Goal: Information Seeking & Learning: Learn about a topic

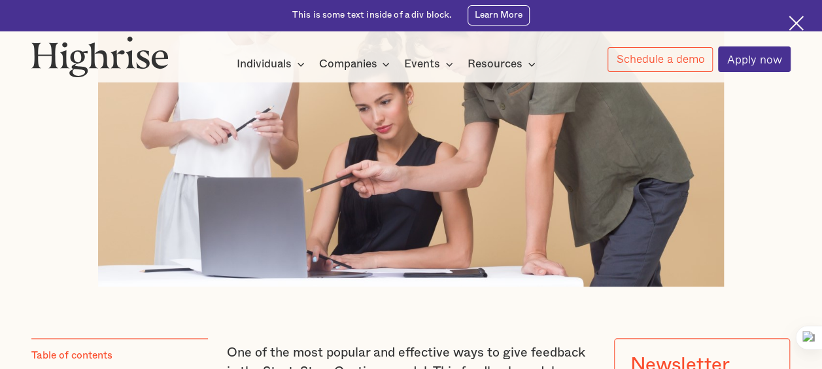
scroll to position [523, 0]
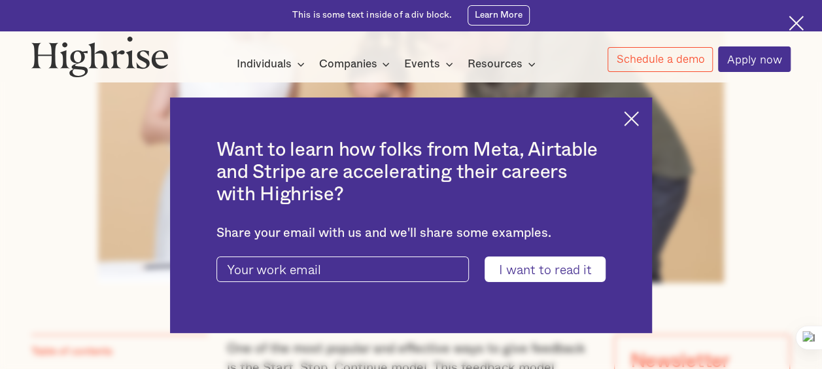
click at [639, 118] on img at bounding box center [631, 118] width 15 height 15
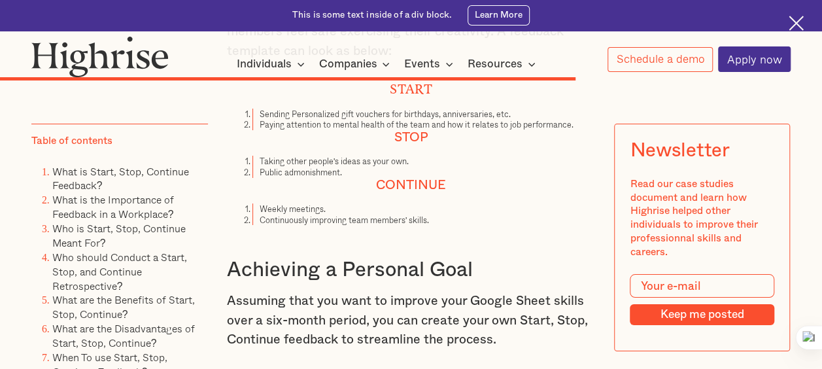
scroll to position [7261, 0]
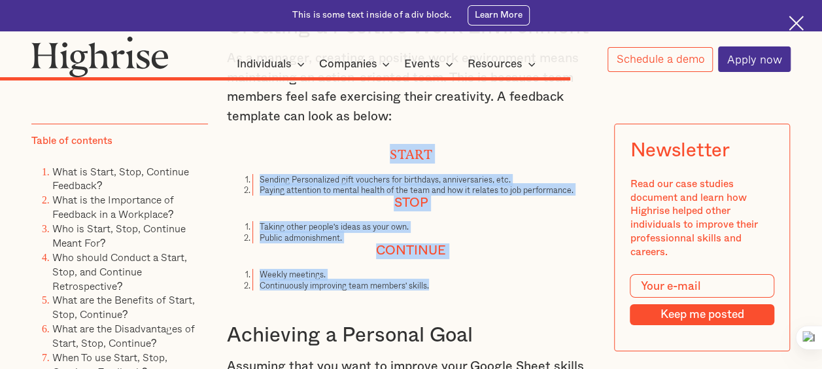
drag, startPoint x: 465, startPoint y: 332, endPoint x: 253, endPoint y: 195, distance: 252.6
copy div "Start Sending Personalized gift vouchers for birthdays, anniversaries, etc. Pay…"
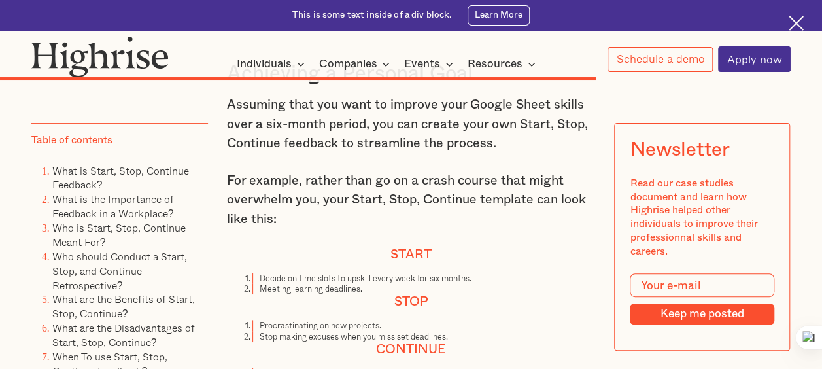
scroll to position [7588, 0]
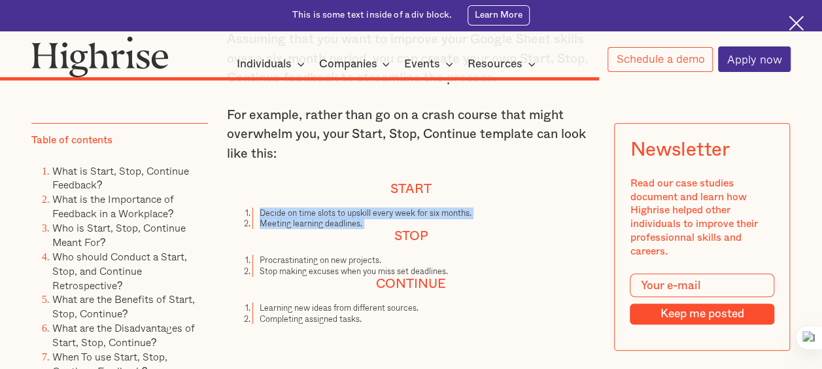
drag, startPoint x: 259, startPoint y: 259, endPoint x: 362, endPoint y: 279, distance: 104.7
copy ol "Decide on time slots to upskill every week for six months. Meeting learning dea…"
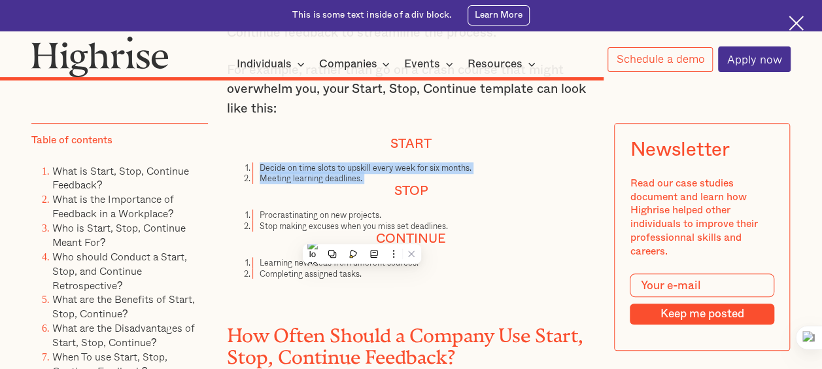
scroll to position [7654, 0]
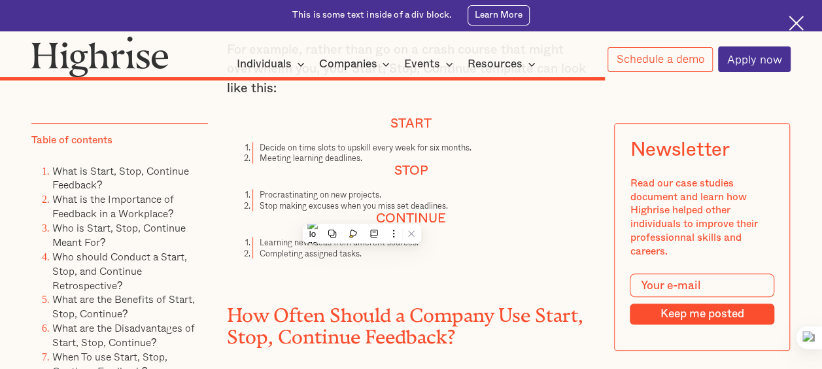
click at [321, 259] on li "Completing assigned tasks." at bounding box center [424, 253] width 343 height 11
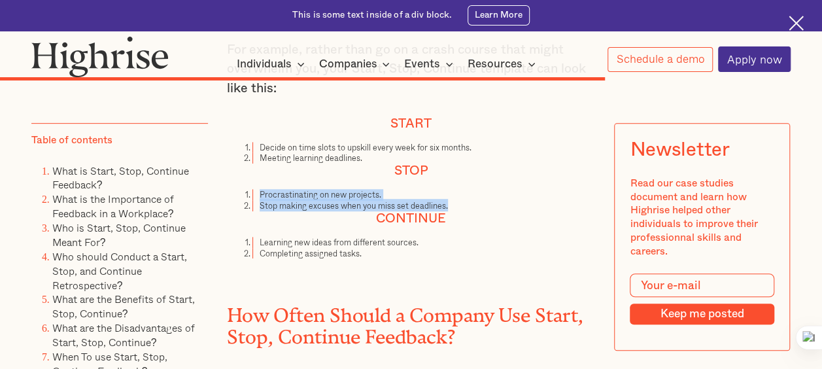
drag, startPoint x: 259, startPoint y: 241, endPoint x: 466, endPoint y: 249, distance: 206.9
click at [466, 211] on ol "Procrastinating on new projects. Stop making excuses when you miss set deadline…" at bounding box center [411, 200] width 369 height 22
copy ol "Procrastinating on new projects. Stop making excuses when you miss set deadline…"
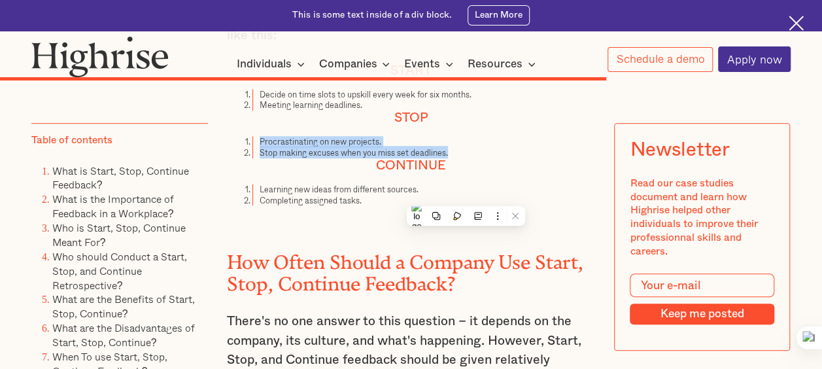
scroll to position [7785, 0]
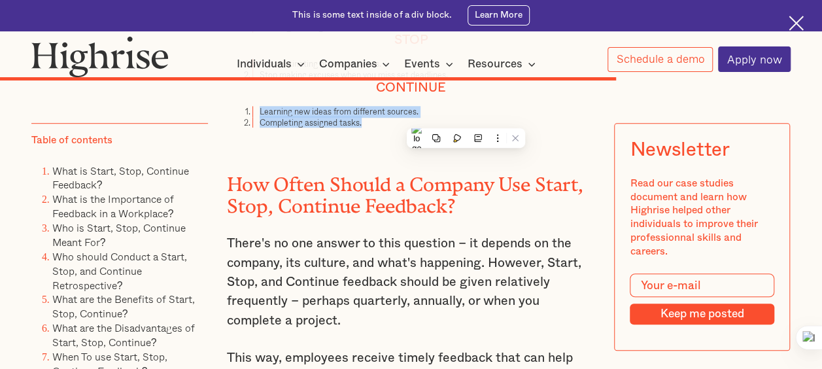
drag, startPoint x: 258, startPoint y: 159, endPoint x: 371, endPoint y: 171, distance: 113.9
click at [371, 128] on ol "Learning new ideas from different sources. Completing assigned tasks." at bounding box center [411, 117] width 369 height 22
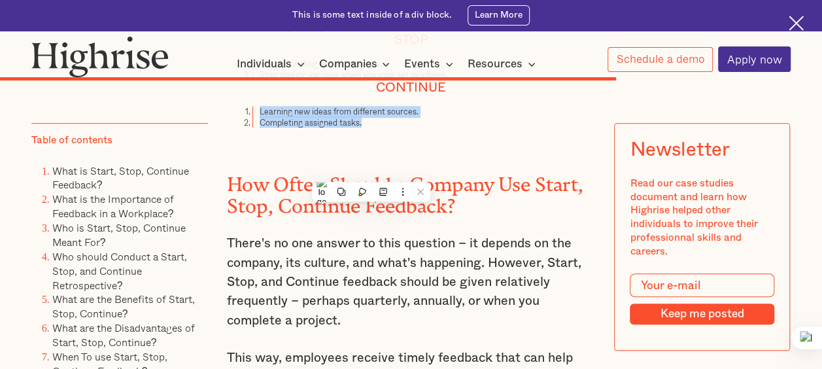
copy ol "Learning new ideas from different sources. Completing assigned tasks."
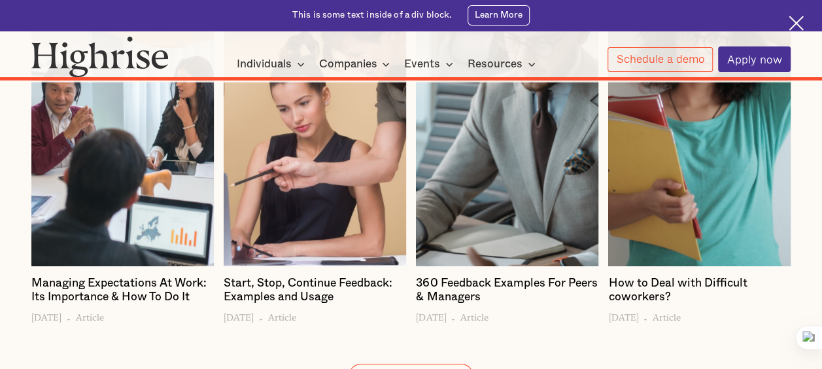
scroll to position [10270, 0]
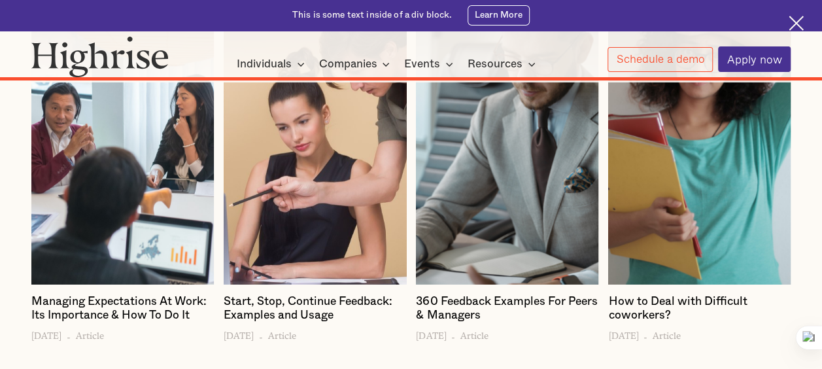
click at [313, 240] on div at bounding box center [315, 129] width 182 height 307
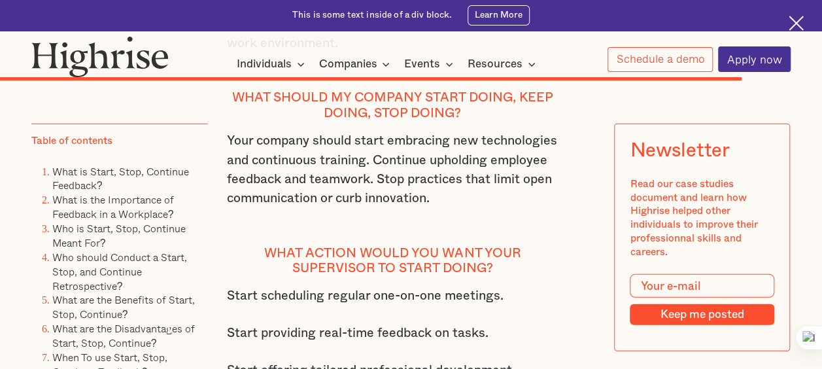
scroll to position [9224, 0]
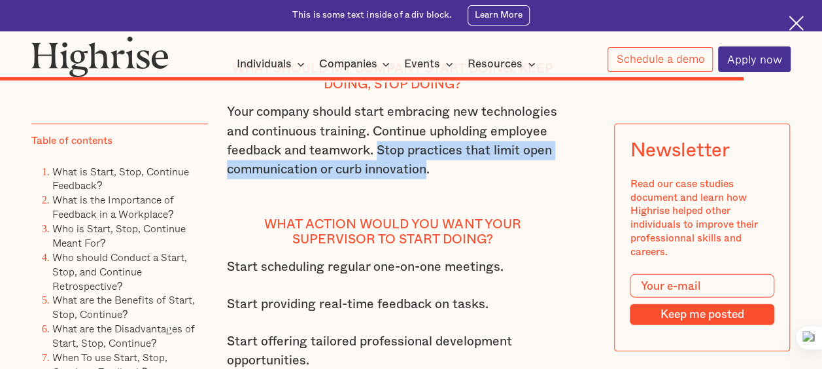
drag, startPoint x: 378, startPoint y: 180, endPoint x: 427, endPoint y: 207, distance: 55.9
click at [427, 199] on p "Your company should start embracing new technologies and continuous training. C…" at bounding box center [393, 151] width 332 height 96
copy p "Stop practices that limit open communication or curb innovation"
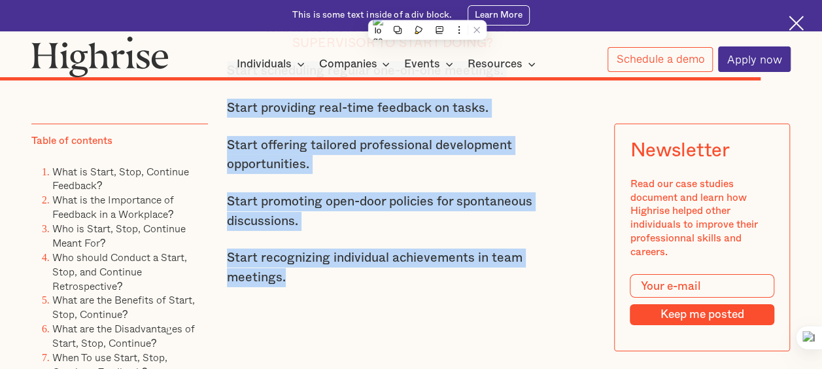
drag, startPoint x: 224, startPoint y: 102, endPoint x: 403, endPoint y: 308, distance: 273.1
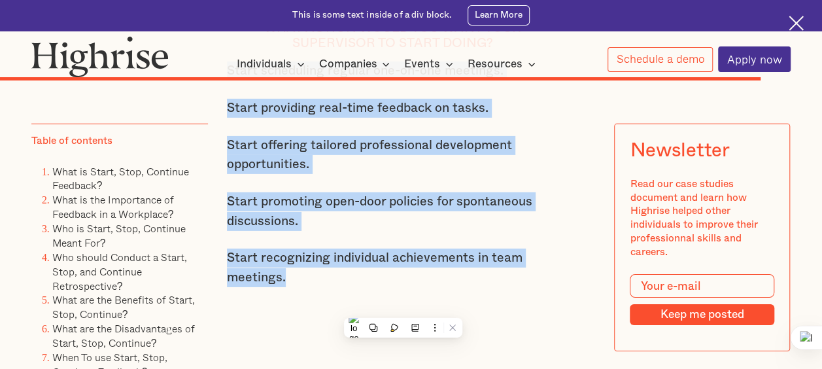
copy div "Start scheduling regular one-on-one meetings. Start providing real-time feedbac…"
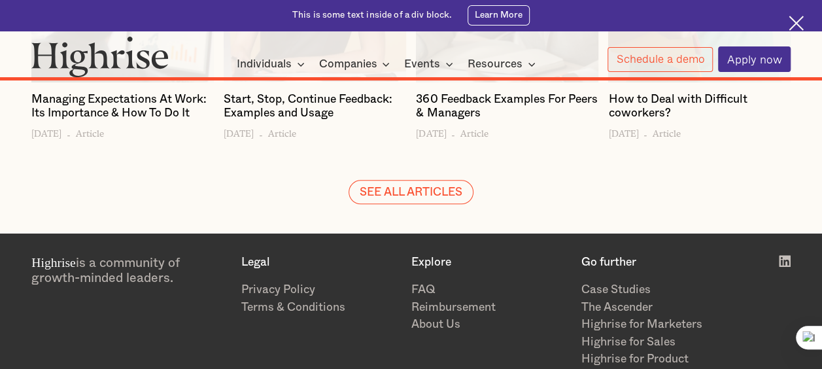
scroll to position [10336, 0]
